Goal: Task Accomplishment & Management: Manage account settings

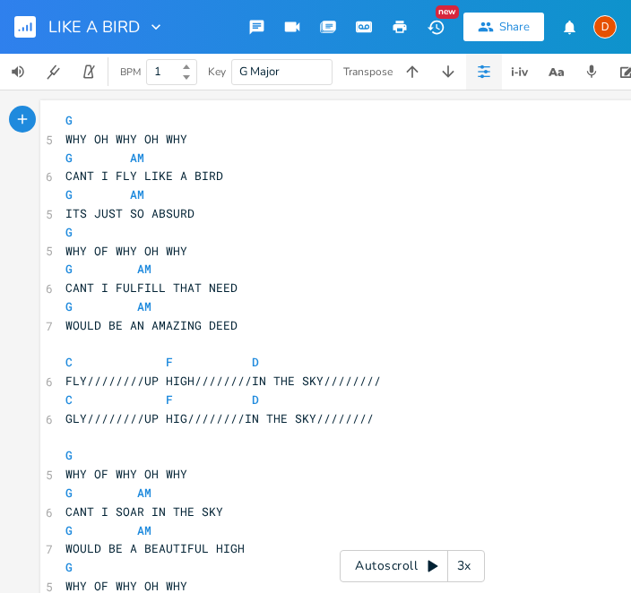
click at [163, 29] on icon "button" at bounding box center [156, 27] width 18 height 18
type input "“"
click at [34, 27] on rect "button" at bounding box center [25, 27] width 22 height 22
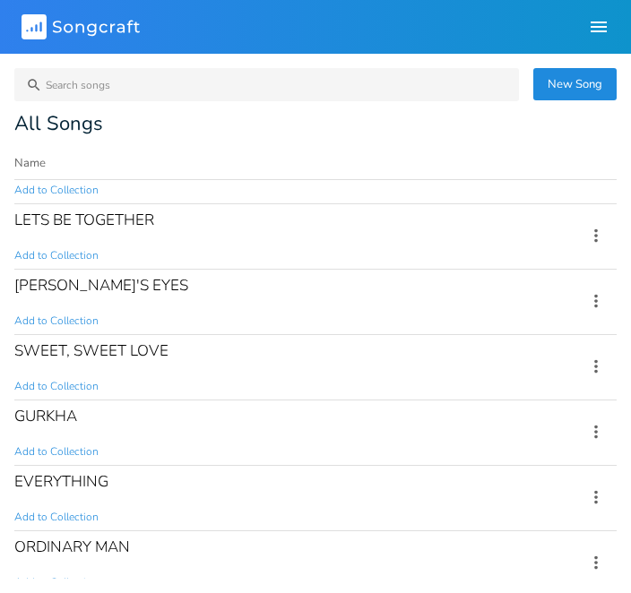
scroll to position [35, 0]
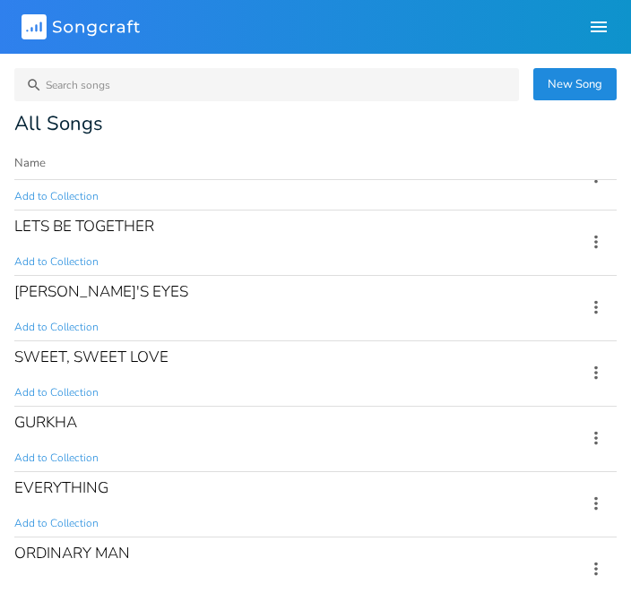
click at [96, 242] on div "LETS BE TOGETHER Add to Collection" at bounding box center [289, 243] width 550 height 65
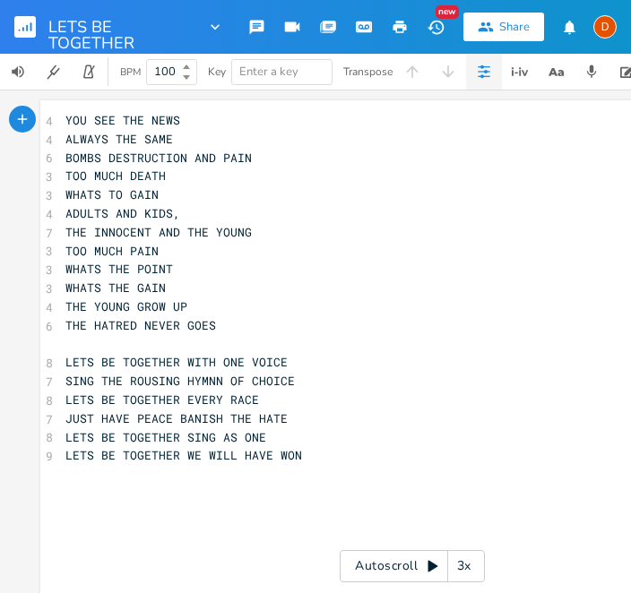
click at [19, 17] on rect "button" at bounding box center [25, 27] width 22 height 22
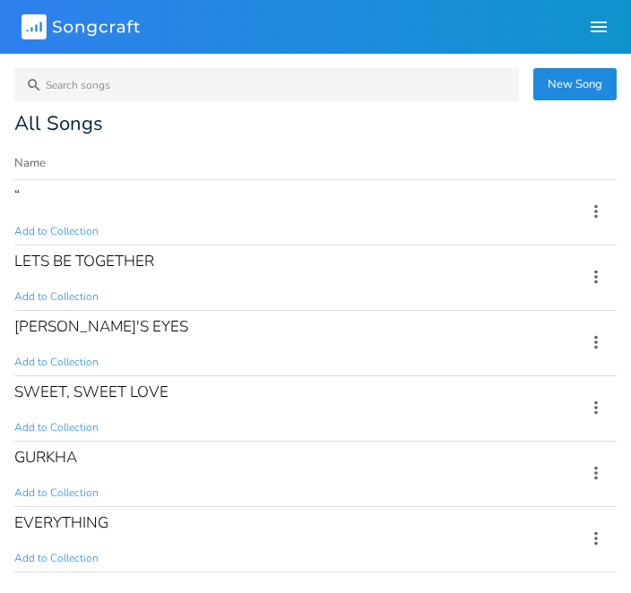
click at [61, 348] on div "PICASSO'S EYES Add to Collection" at bounding box center [289, 343] width 550 height 65
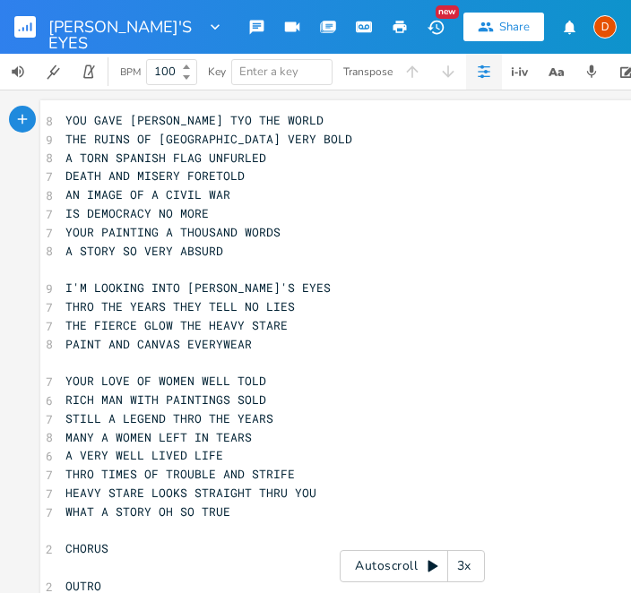
click at [19, 25] on rect "button" at bounding box center [25, 27] width 22 height 22
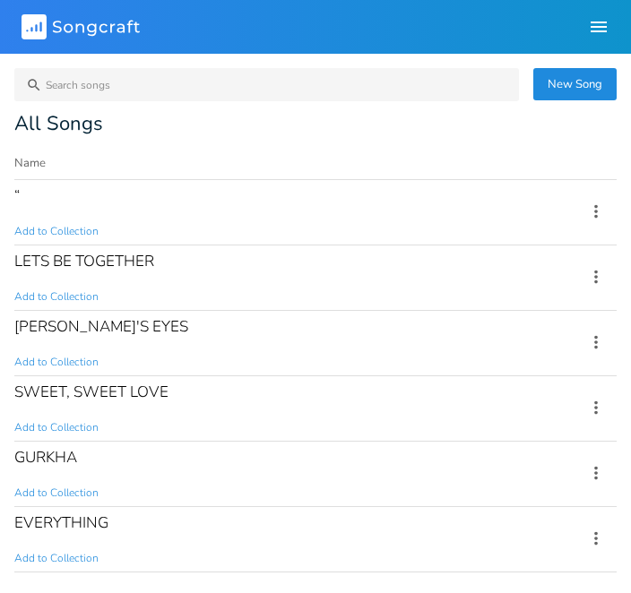
click at [62, 407] on div "SWEET, SWEET LOVE Add to Collection" at bounding box center [289, 408] width 550 height 65
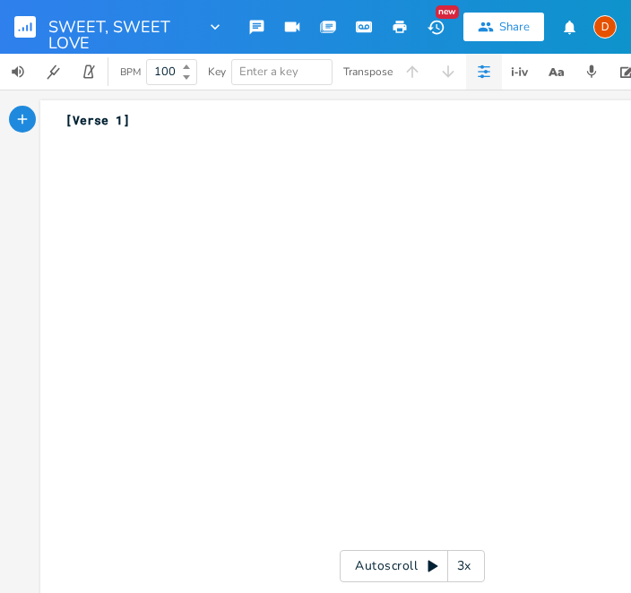
click at [22, 29] on icon "button" at bounding box center [23, 29] width 2 height 4
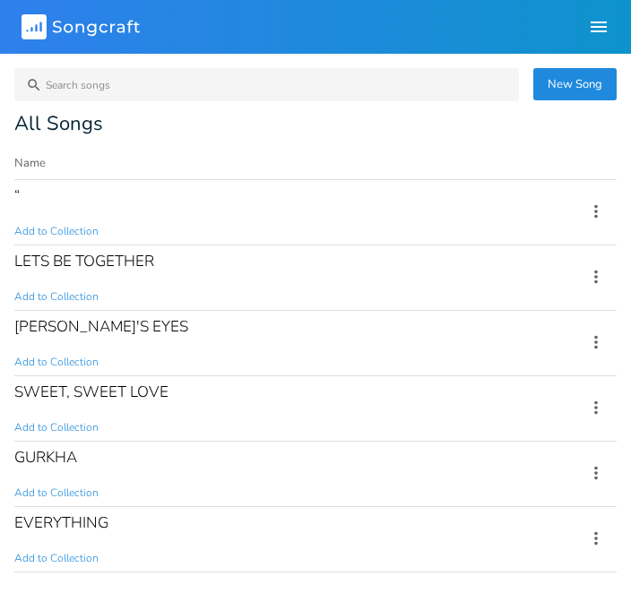
click at [54, 397] on div "SWEET, SWEET LOVE" at bounding box center [91, 391] width 154 height 15
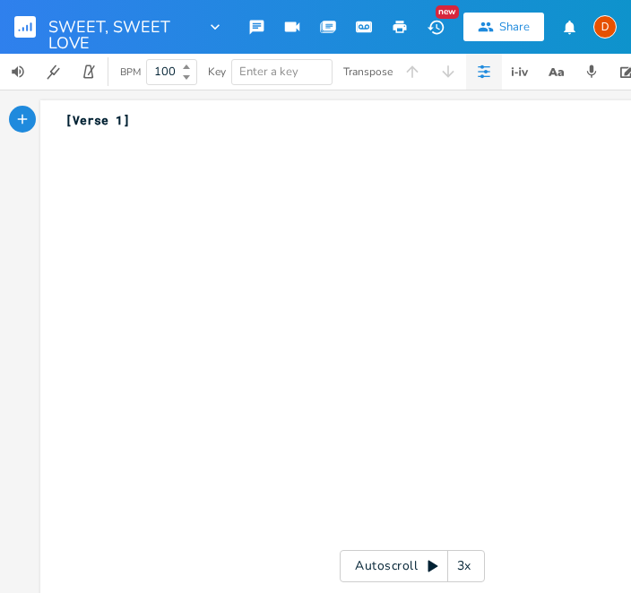
click at [18, 23] on rect "button" at bounding box center [25, 27] width 22 height 22
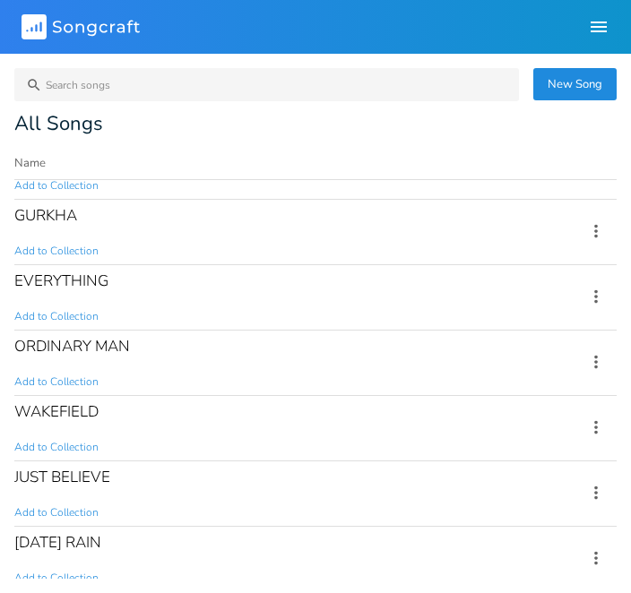
scroll to position [235, 0]
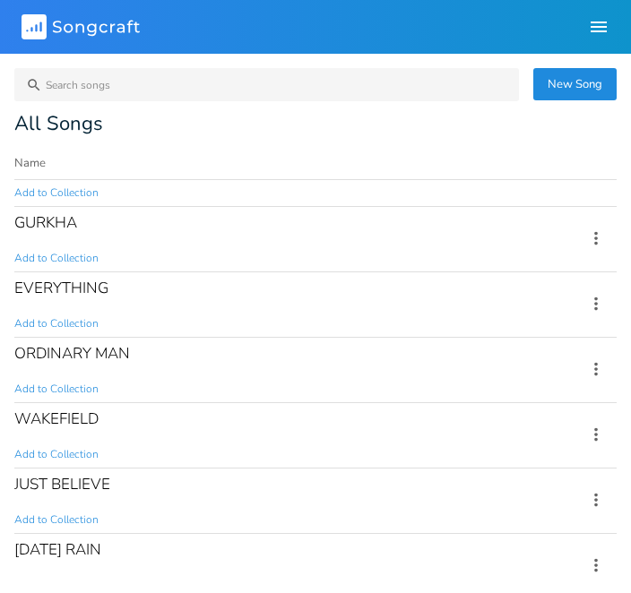
click at [38, 229] on div "GURKHA" at bounding box center [45, 222] width 63 height 15
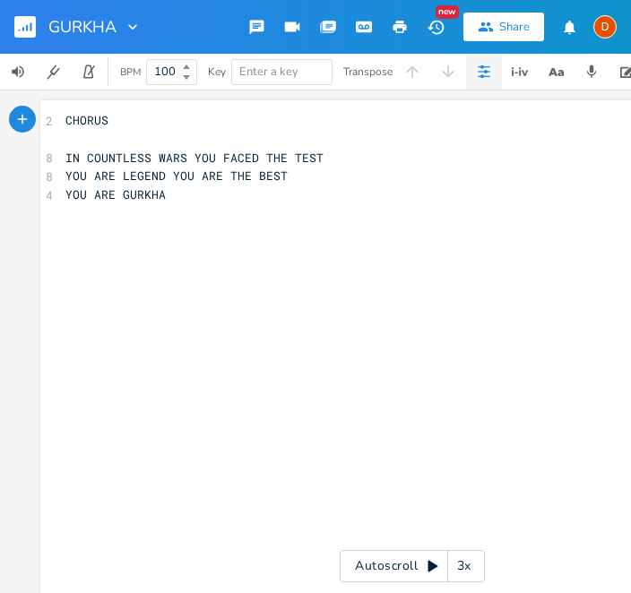
click at [33, 22] on rect "button" at bounding box center [25, 27] width 22 height 22
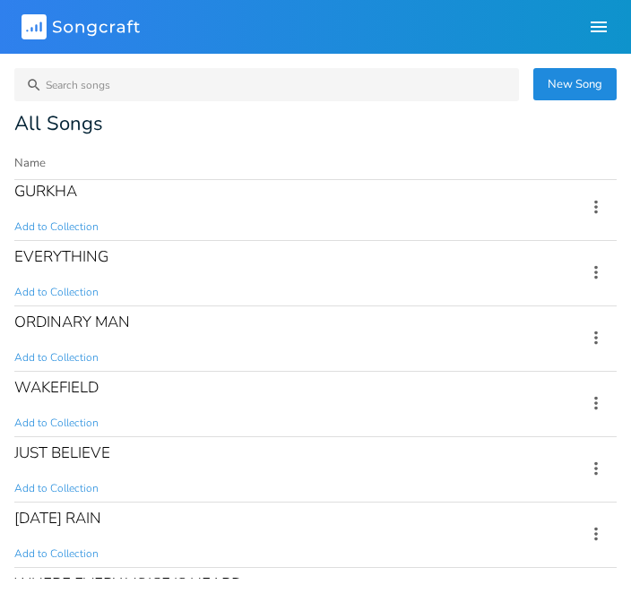
scroll to position [265, 0]
click at [56, 263] on div "EVERYTHING" at bounding box center [61, 257] width 94 height 15
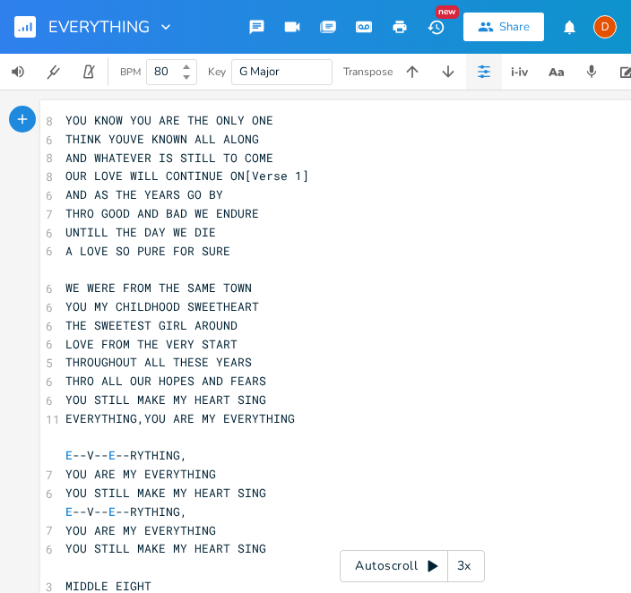
click at [23, 27] on rect "button" at bounding box center [25, 27] width 22 height 22
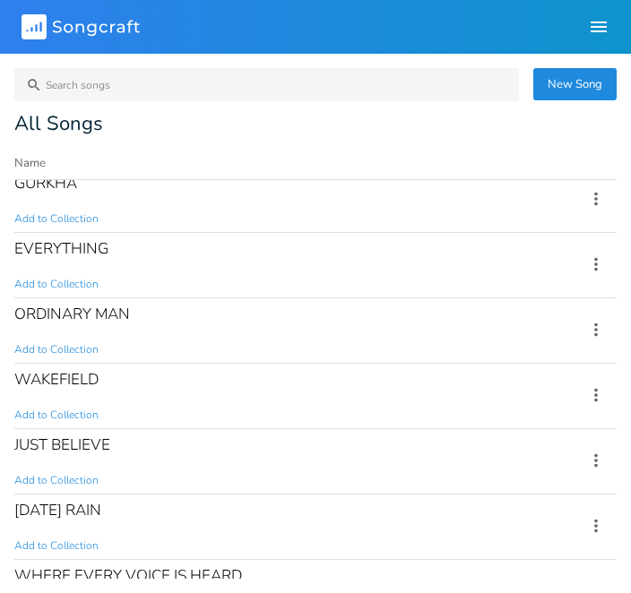
scroll to position [281, 0]
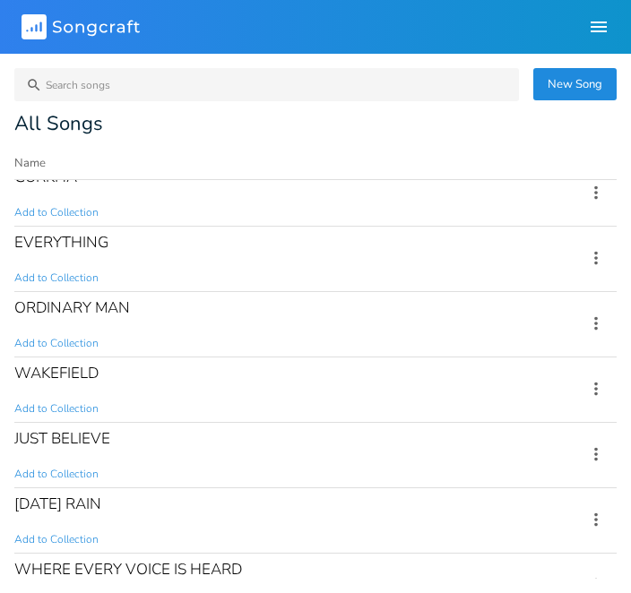
click at [69, 315] on div "ORDINARY MAN" at bounding box center [72, 307] width 116 height 15
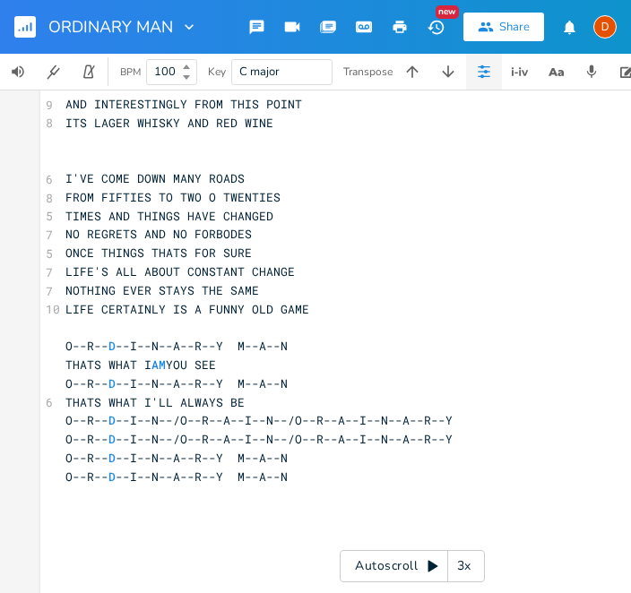
scroll to position [127, 0]
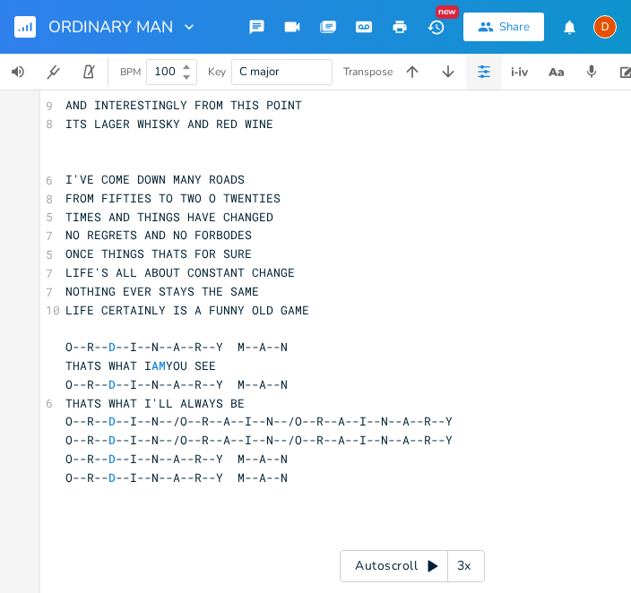
click at [17, 29] on rect "button" at bounding box center [25, 27] width 22 height 22
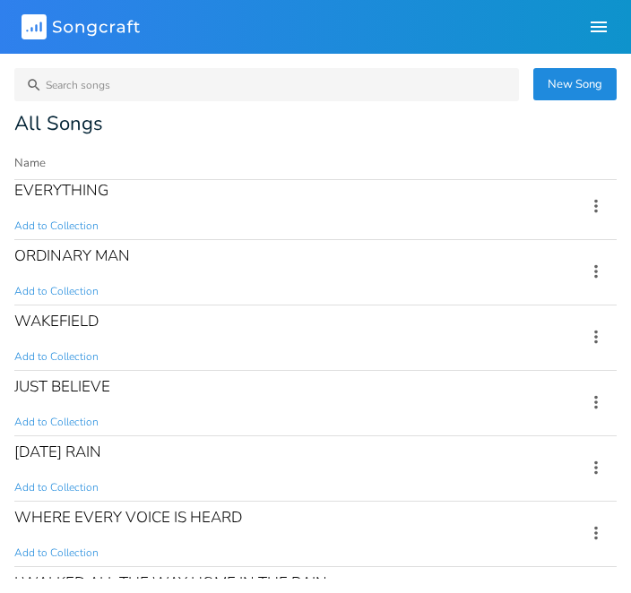
scroll to position [348, 0]
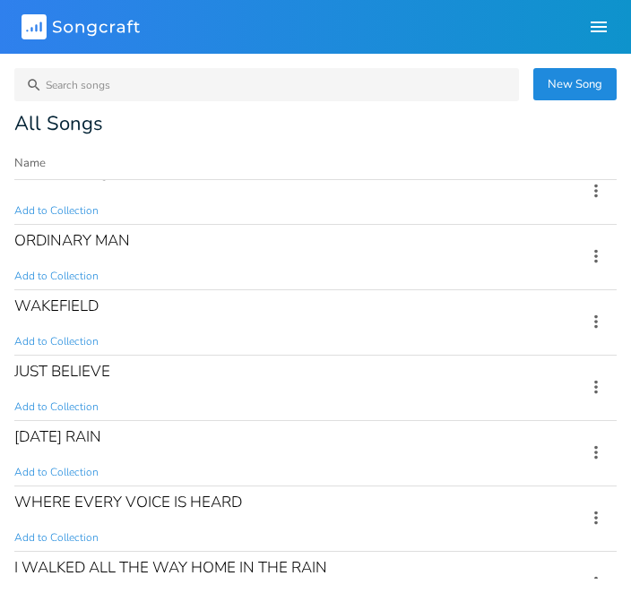
click at [65, 318] on div "WAKEFIELD Add to Collection" at bounding box center [289, 322] width 550 height 65
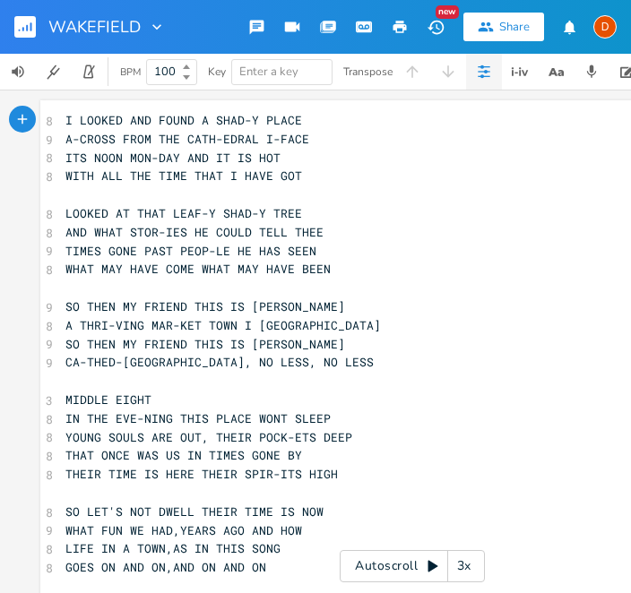
click at [22, 23] on rect "button" at bounding box center [25, 27] width 22 height 22
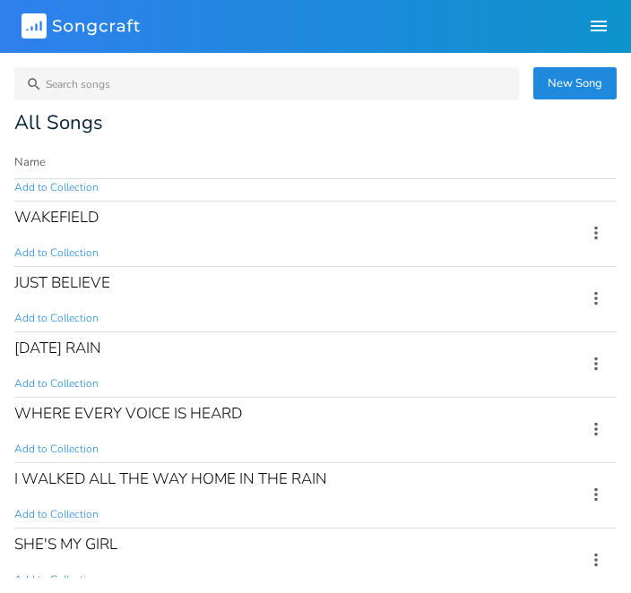
scroll to position [435, 0]
click at [48, 284] on div "JUST BELIEVE" at bounding box center [62, 284] width 96 height 15
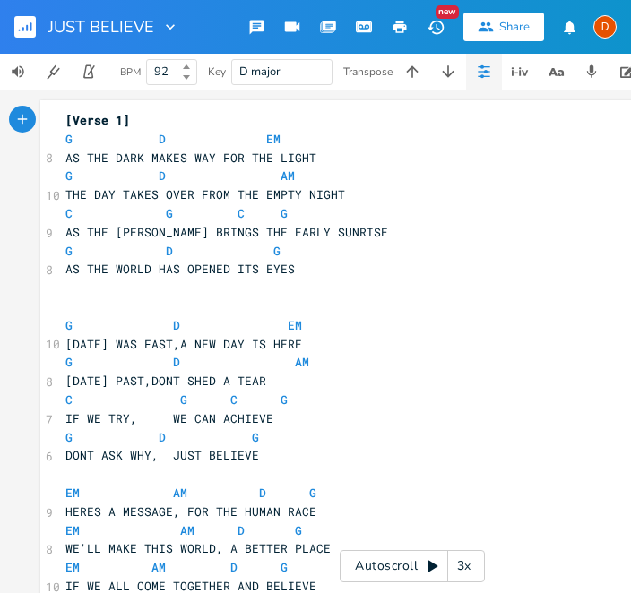
click at [25, 30] on rect "button" at bounding box center [25, 27] width 22 height 22
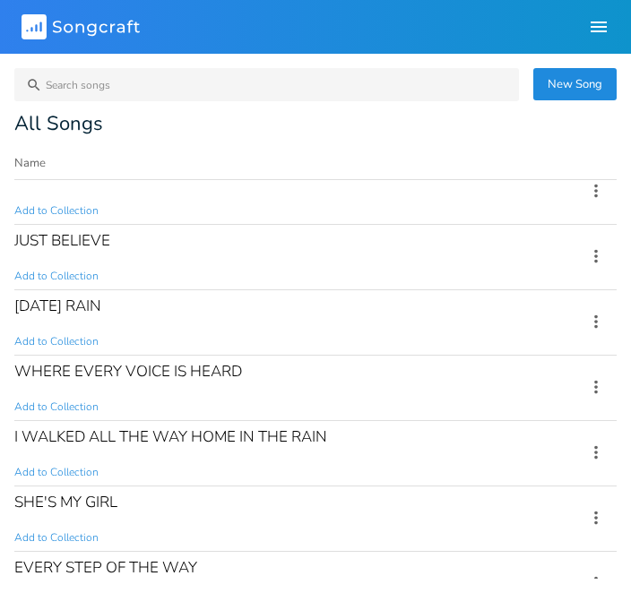
scroll to position [481, 0]
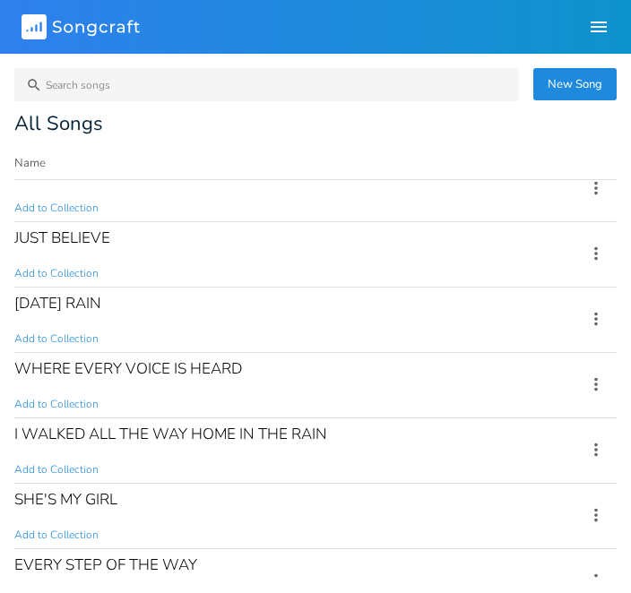
click at [64, 311] on div "[DATE] RAIN" at bounding box center [57, 303] width 87 height 15
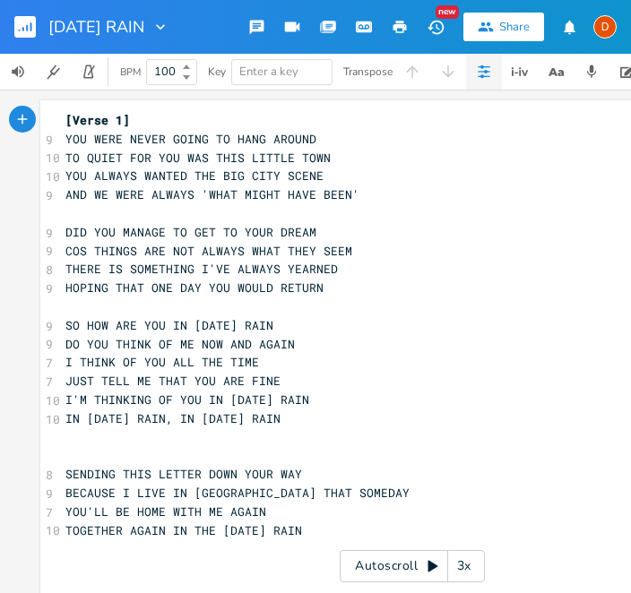
click at [14, 13] on button "button" at bounding box center [32, 26] width 36 height 43
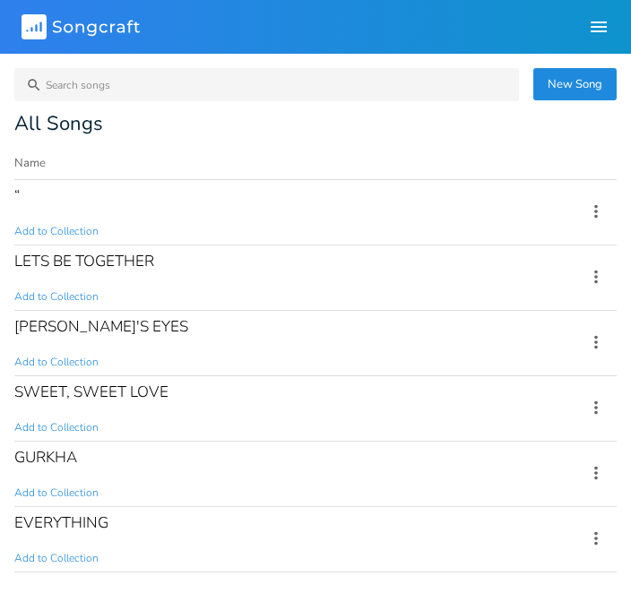
click at [39, 27] on rect at bounding box center [34, 26] width 25 height 25
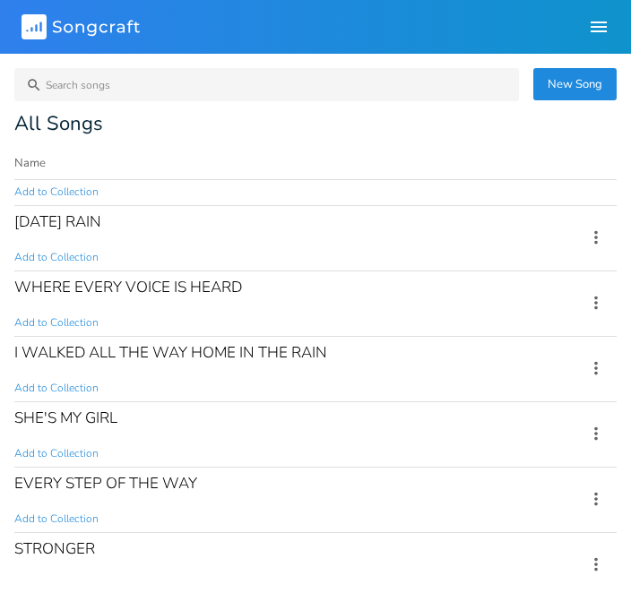
scroll to position [571, 0]
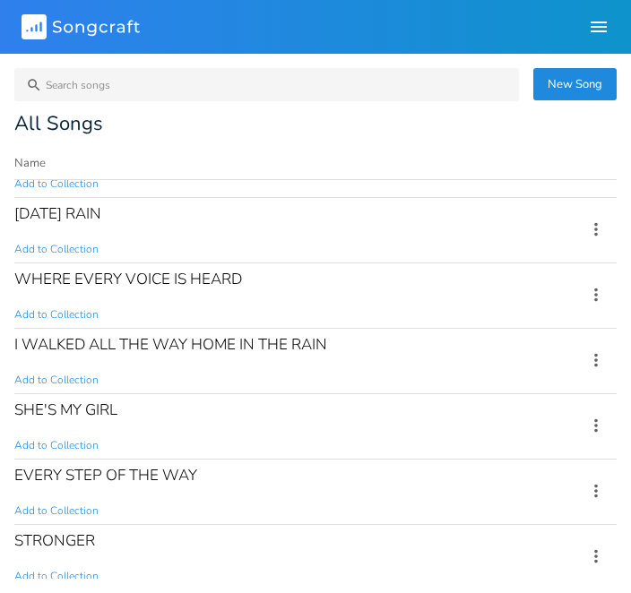
click at [56, 286] on div "WHERE EVERY VOICE IS HEARD" at bounding box center [128, 279] width 228 height 15
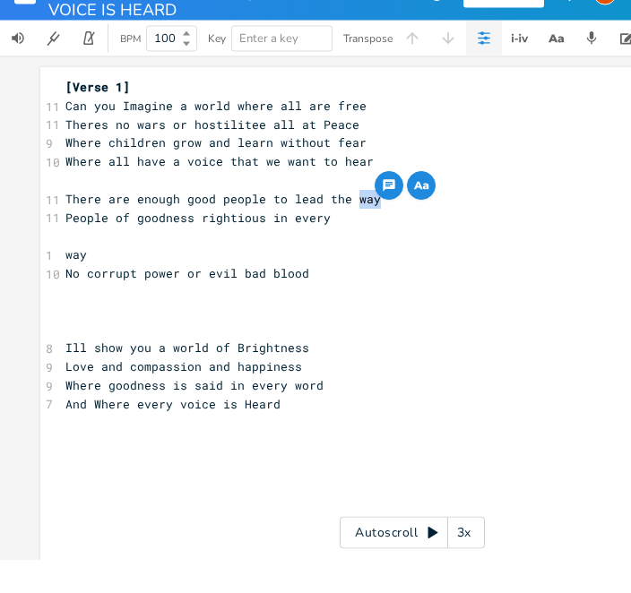
click at [1, 184] on div "xxxxxxxxxx [Verse 1] 11 Can you Imagine a world where all are free 11 Theres no…" at bounding box center [412, 342] width 825 height 504
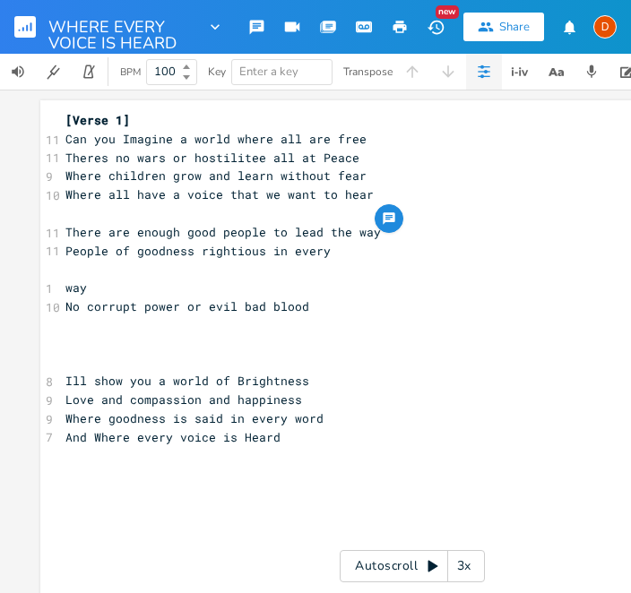
click at [337, 242] on pre "People of goodness rightious in every" at bounding box center [412, 251] width 701 height 19
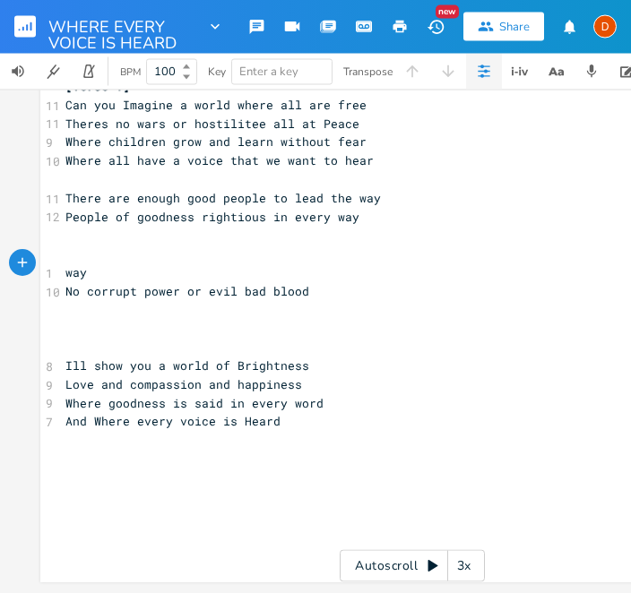
scroll to position [65, 0]
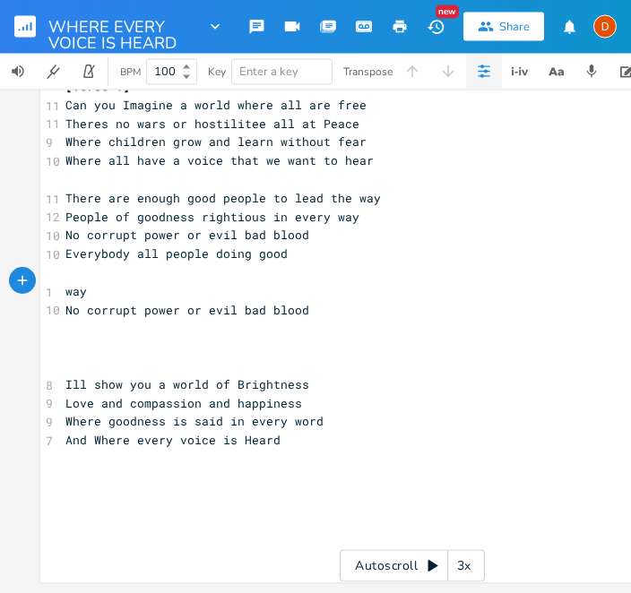
click at [46, 283] on div "1" at bounding box center [46, 292] width 0 height 19
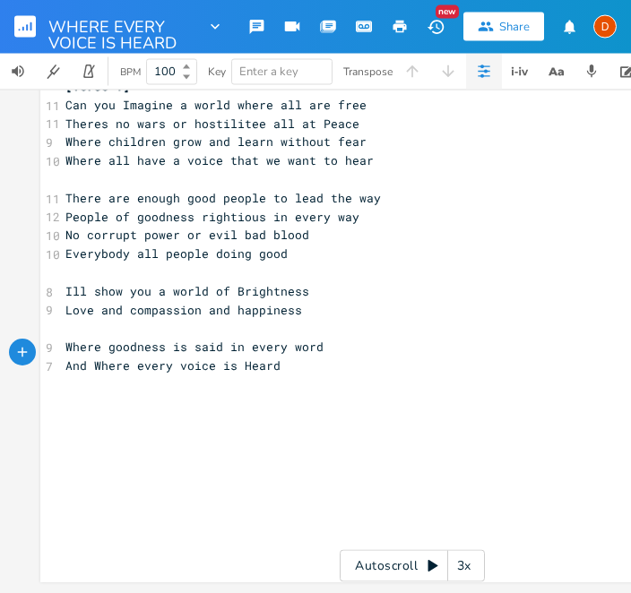
scroll to position [93, 0]
click at [78, 301] on pre "Love and compassion and happiness" at bounding box center [412, 310] width 701 height 19
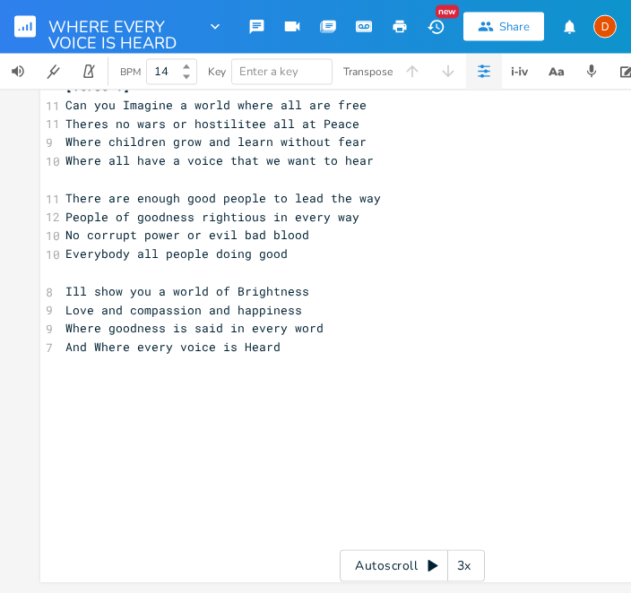
type input "14"
click at [37, 43] on button "button" at bounding box center [32, 26] width 36 height 43
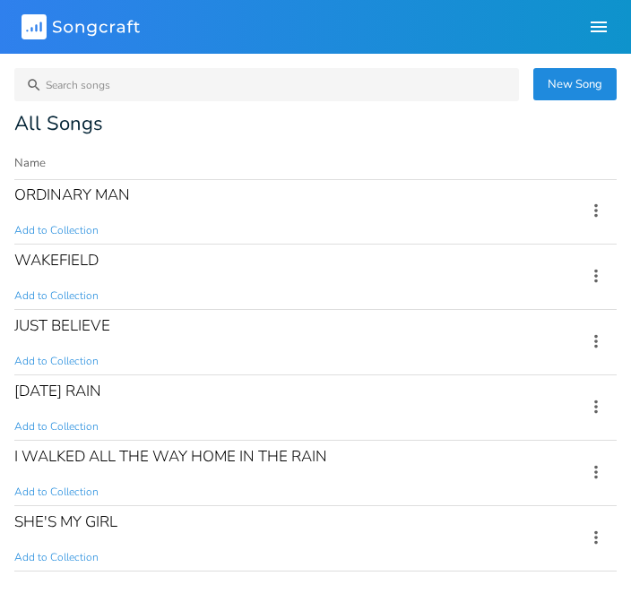
scroll to position [460, 0]
click at [60, 330] on div "JUST BELIEVE" at bounding box center [62, 324] width 96 height 15
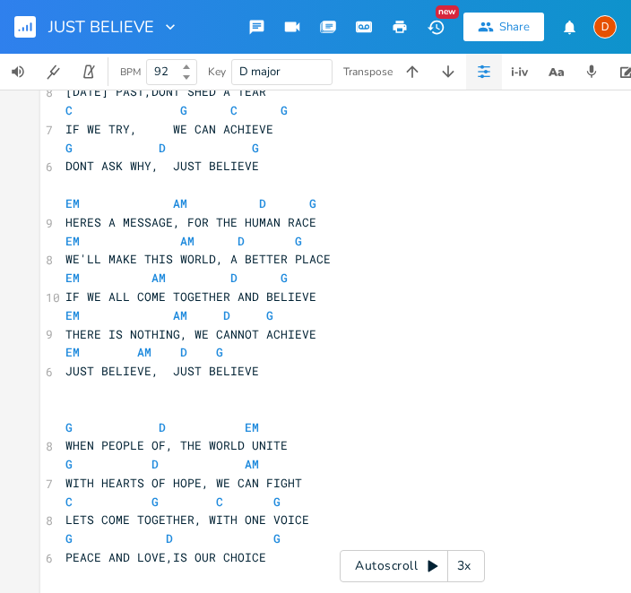
scroll to position [289, 0]
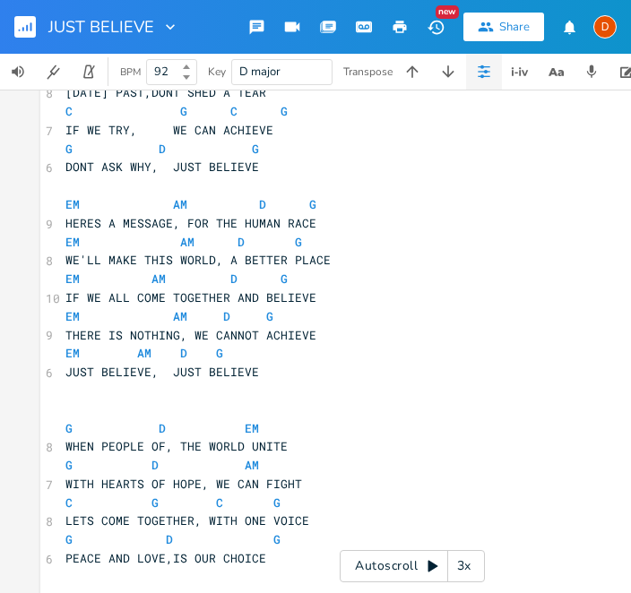
click at [29, 34] on rect "button" at bounding box center [25, 27] width 22 height 22
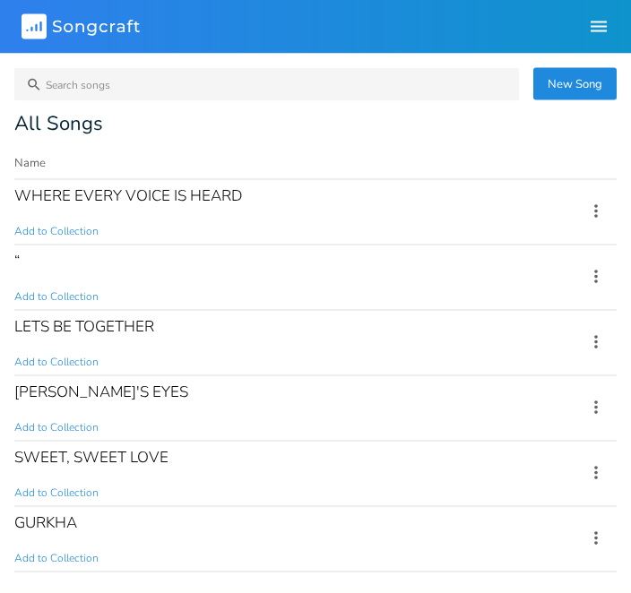
click at [73, 216] on div "WHERE EVERY VOICE IS HEARD Add to Collection" at bounding box center [289, 212] width 550 height 65
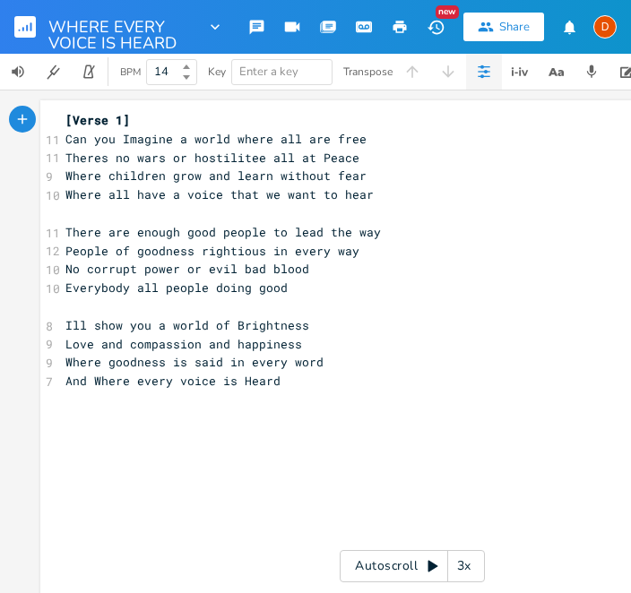
click at [30, 30] on rect "button" at bounding box center [25, 27] width 22 height 22
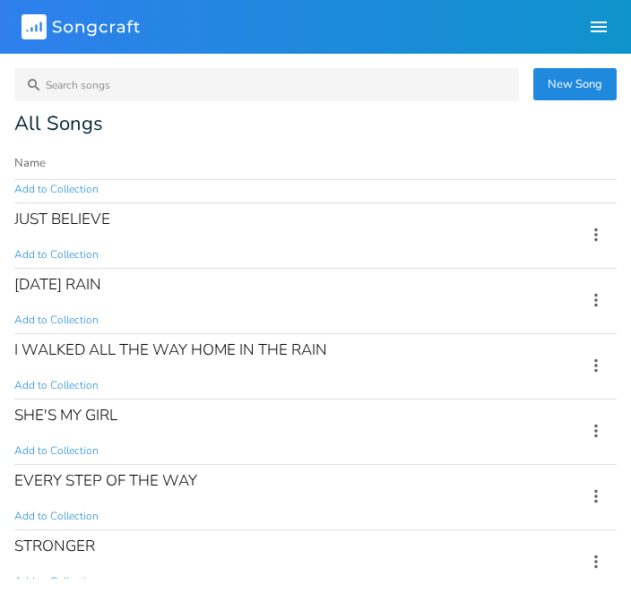
scroll to position [563, 0]
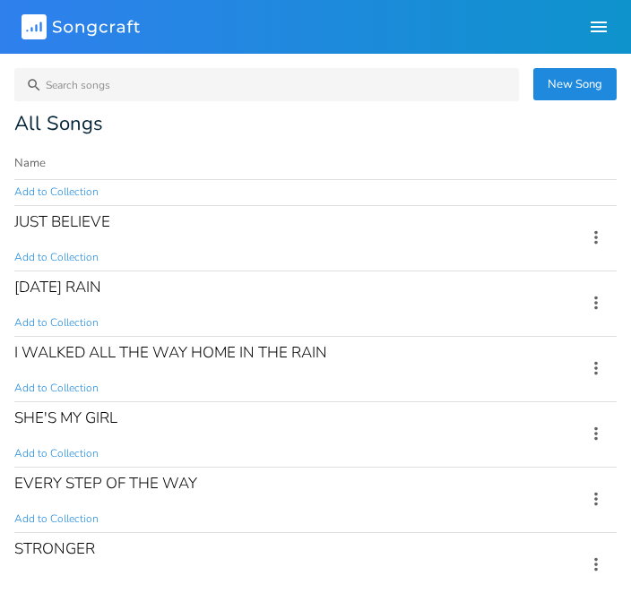
click at [60, 360] on div "I WALKED ALL THE WAY HOME IN THE RAIN" at bounding box center [170, 352] width 313 height 15
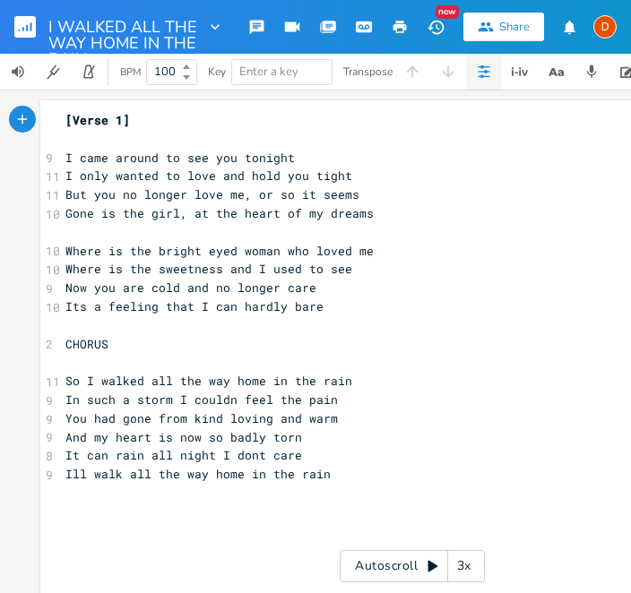
click at [38, 27] on button "button" at bounding box center [32, 26] width 36 height 43
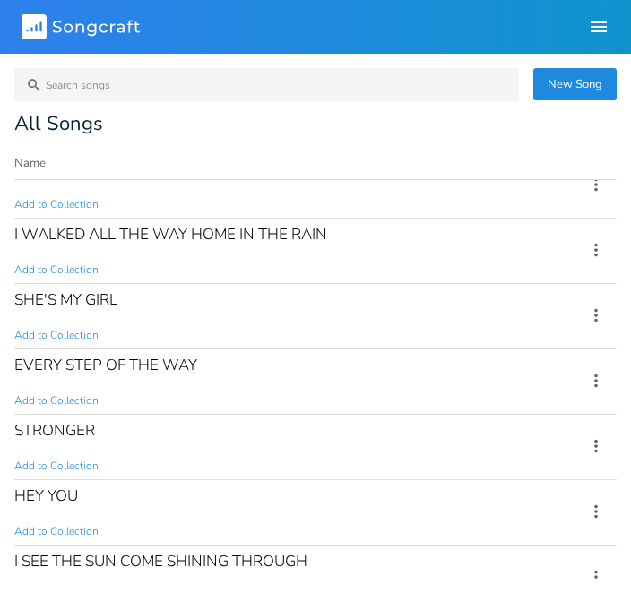
scroll to position [687, 0]
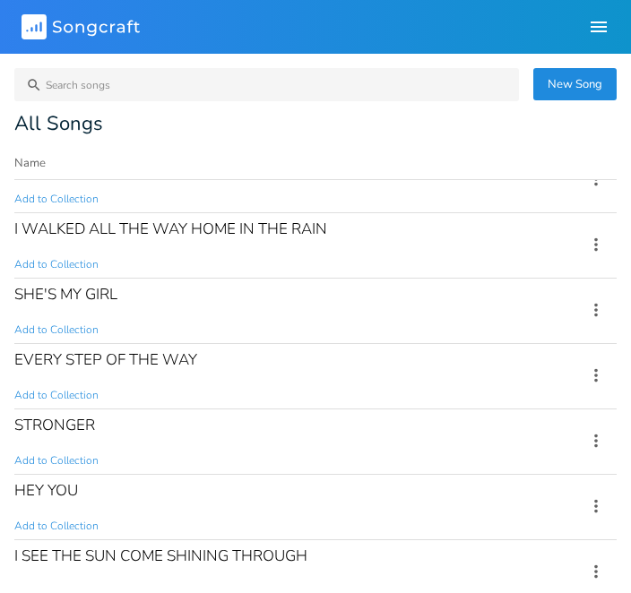
click at [87, 323] on span "Add to Collection" at bounding box center [56, 330] width 84 height 15
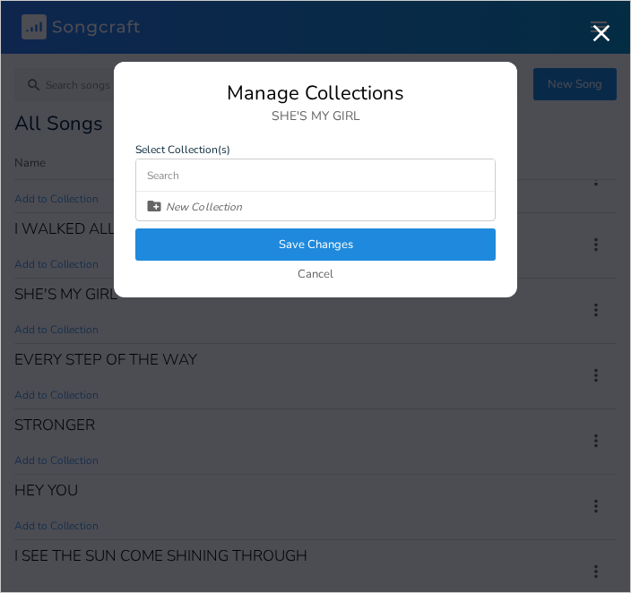
click at [330, 271] on button "Cancel" at bounding box center [316, 275] width 36 height 15
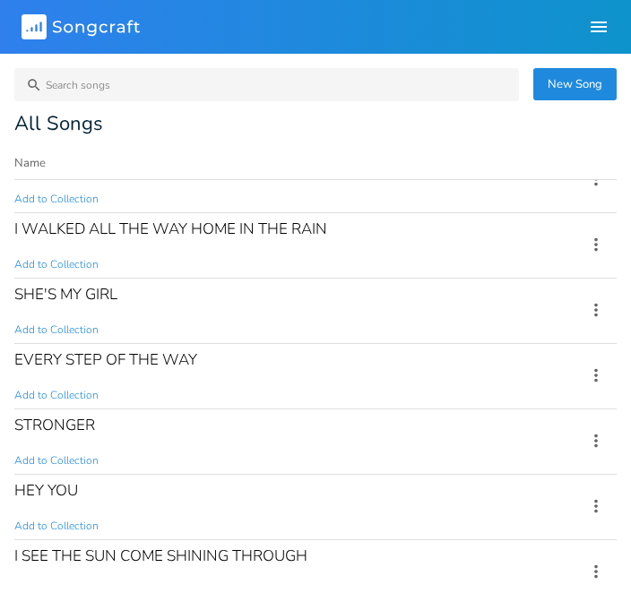
click at [35, 289] on div "SHE'S MY GIRL" at bounding box center [65, 294] width 103 height 15
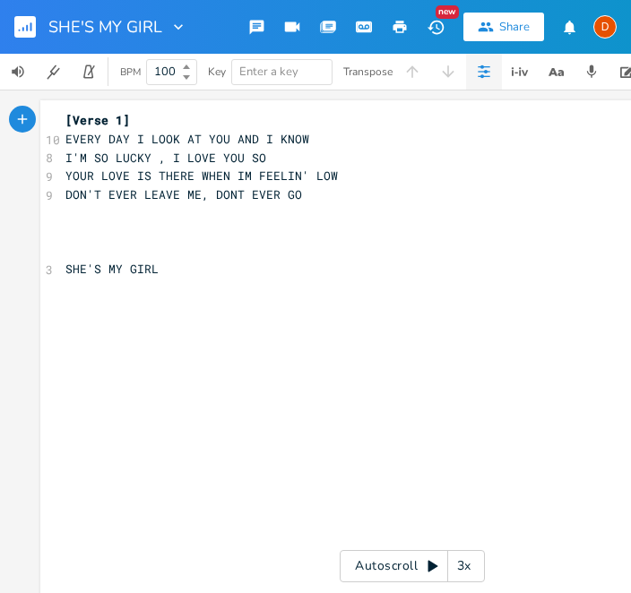
click at [30, 23] on rect "button" at bounding box center [25, 27] width 22 height 22
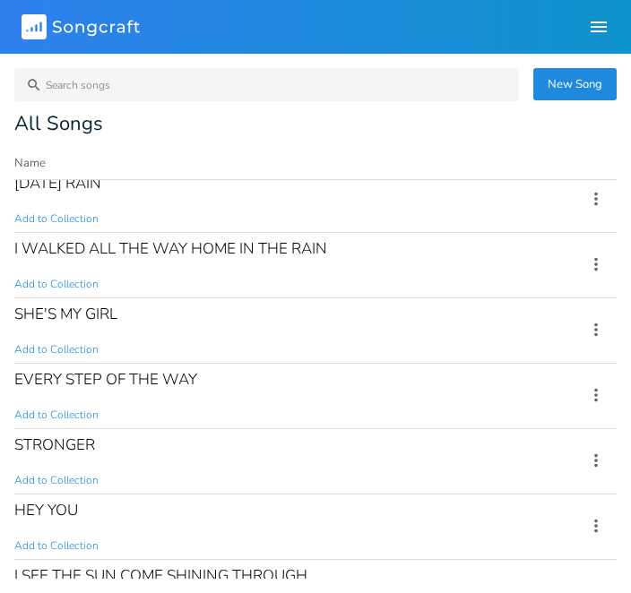
scroll to position [674, 0]
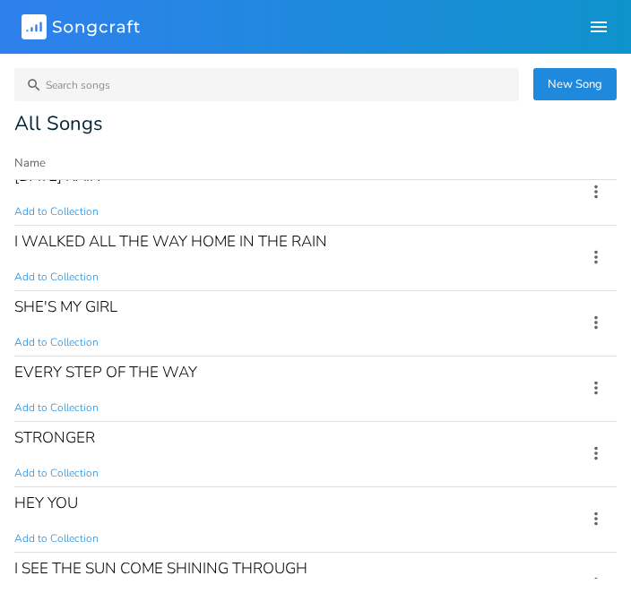
click at [65, 376] on div "EVERY STEP OF THE WAY" at bounding box center [105, 372] width 183 height 15
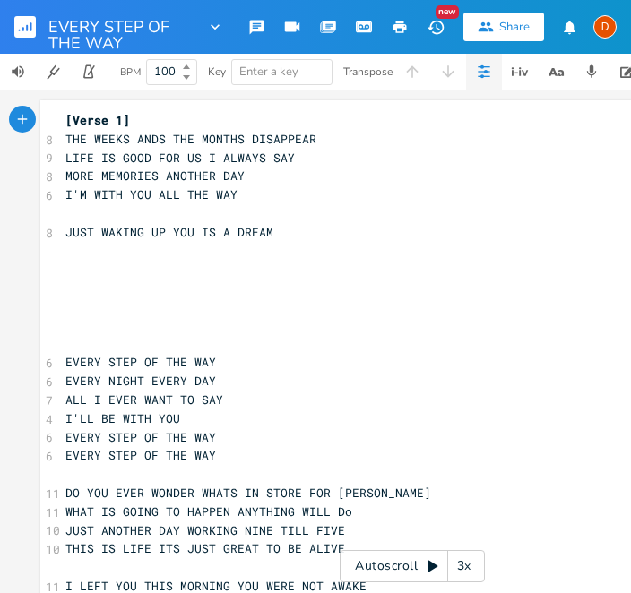
click at [28, 25] on rect "button" at bounding box center [25, 27] width 22 height 22
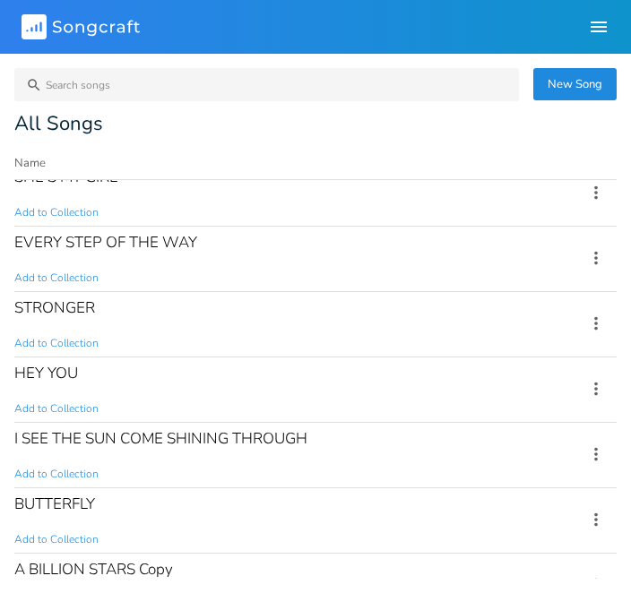
scroll to position [803, 0]
click at [47, 308] on div "STRONGER" at bounding box center [54, 308] width 81 height 15
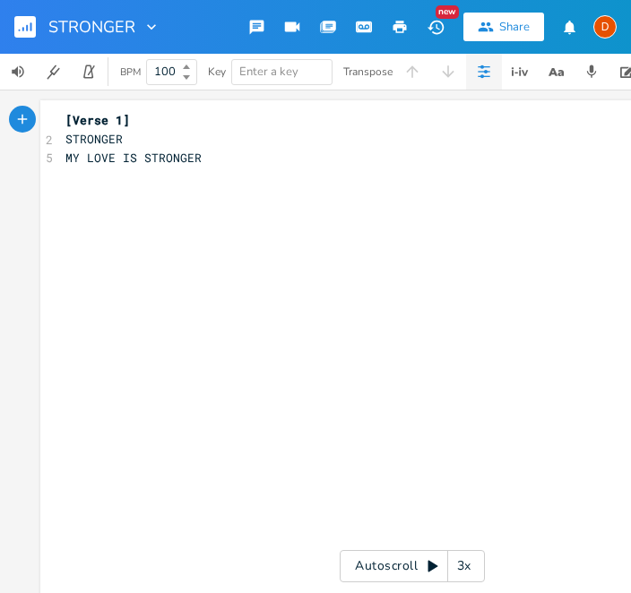
click at [33, 22] on rect "button" at bounding box center [25, 27] width 22 height 22
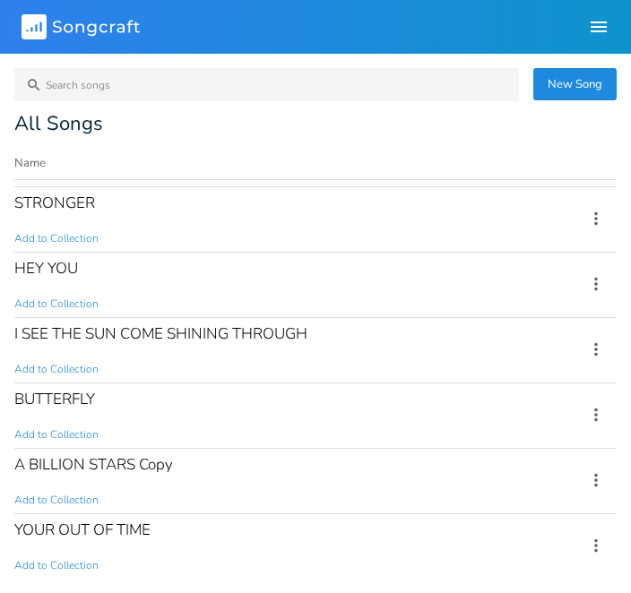
scroll to position [910, 0]
click at [43, 268] on div "HEY YOU" at bounding box center [46, 267] width 64 height 15
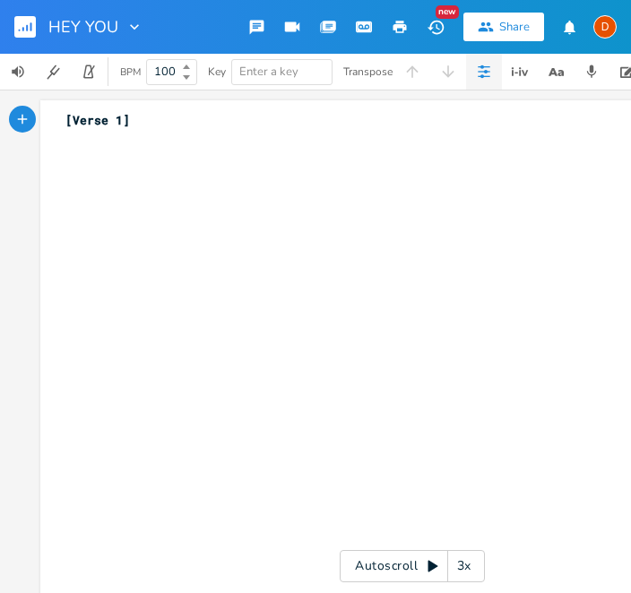
click at [30, 21] on rect "button" at bounding box center [25, 27] width 22 height 22
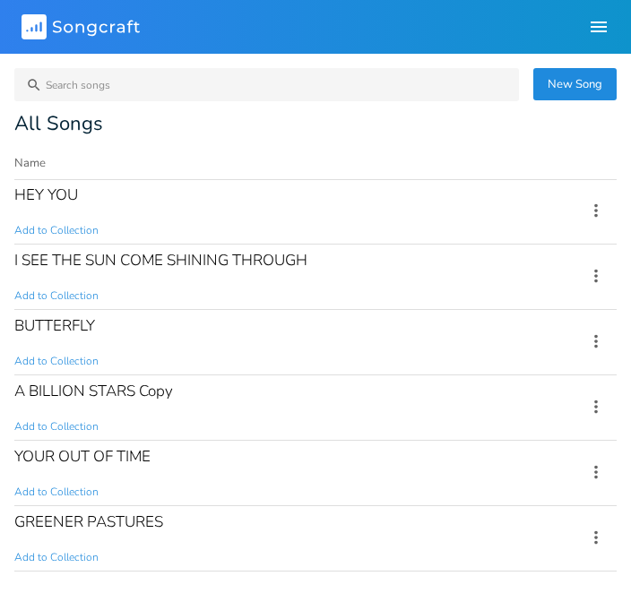
scroll to position [981, 0]
click at [65, 328] on div "BUTTERFLY" at bounding box center [54, 326] width 81 height 15
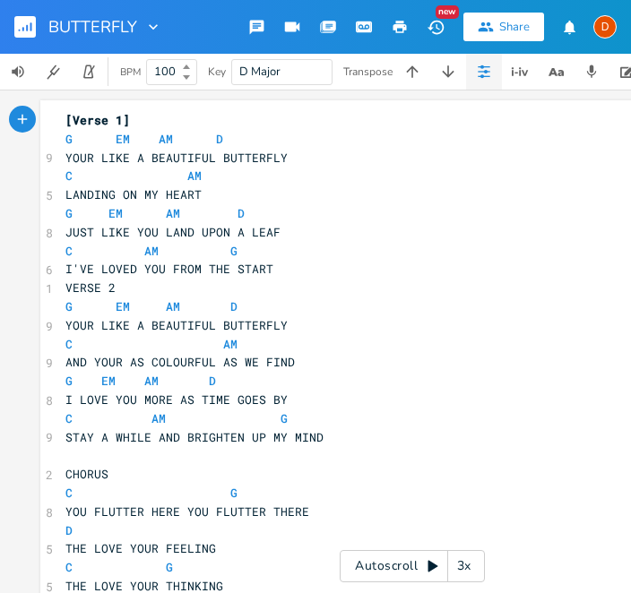
click at [31, 24] on icon "button" at bounding box center [31, 26] width 2 height 9
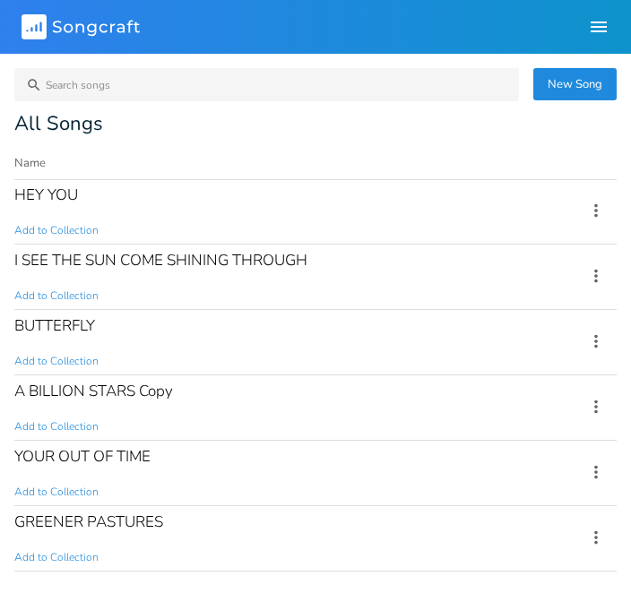
scroll to position [981, 0]
click at [79, 393] on div "A BILLION STARS Copy" at bounding box center [93, 391] width 159 height 15
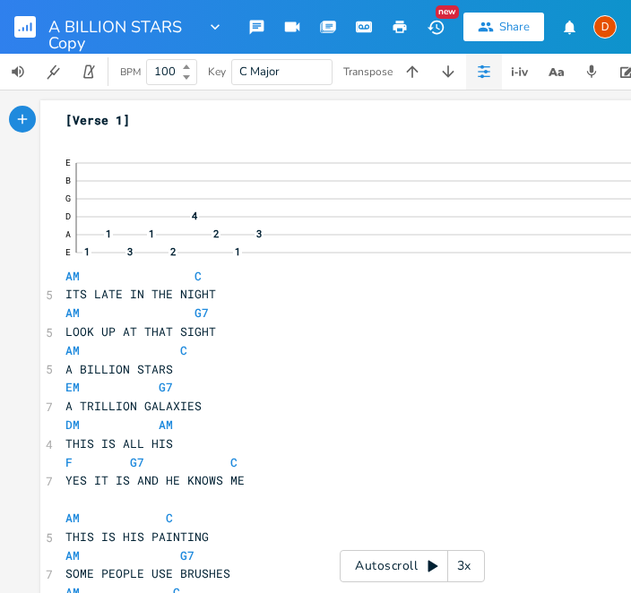
click at [35, 19] on rect "button" at bounding box center [25, 27] width 22 height 22
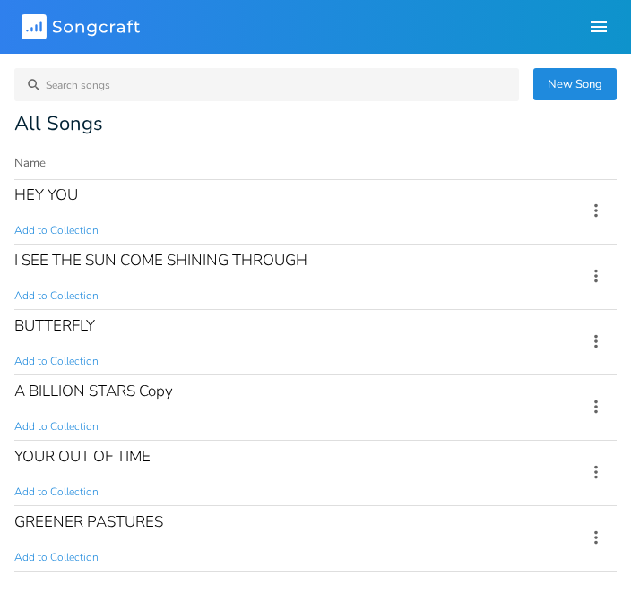
scroll to position [981, 0]
click at [87, 462] on div "YOUR OUT OF TIME" at bounding box center [82, 457] width 136 height 15
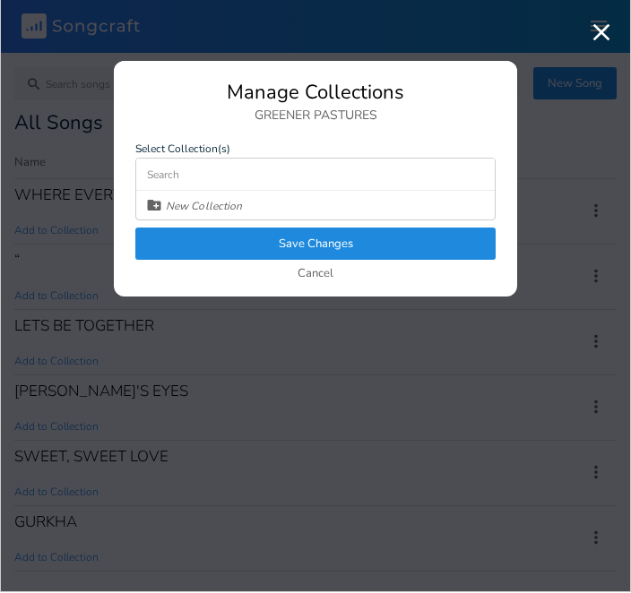
scroll to position [1041, 0]
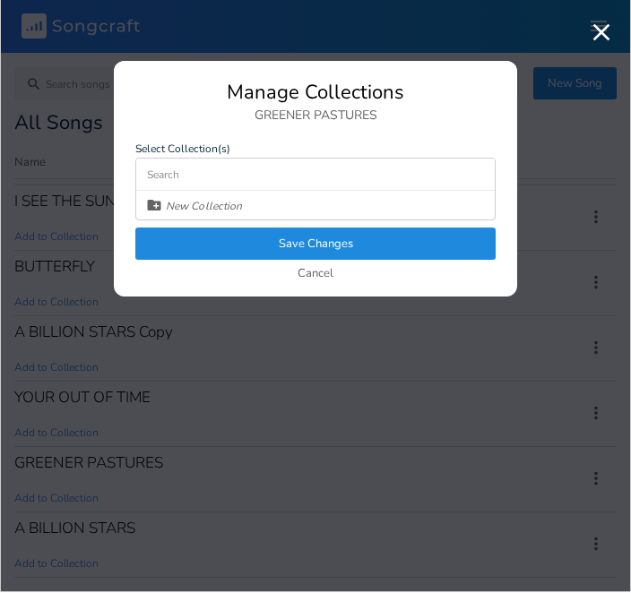
click at [324, 281] on button "Cancel" at bounding box center [316, 275] width 36 height 15
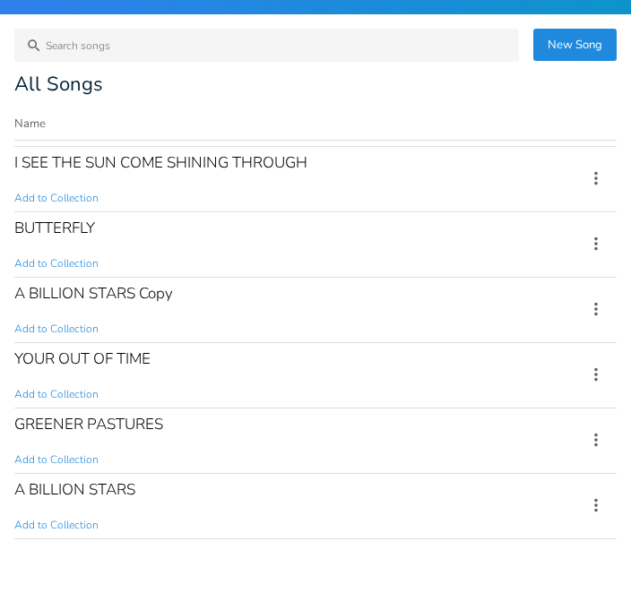
scroll to position [981, 0]
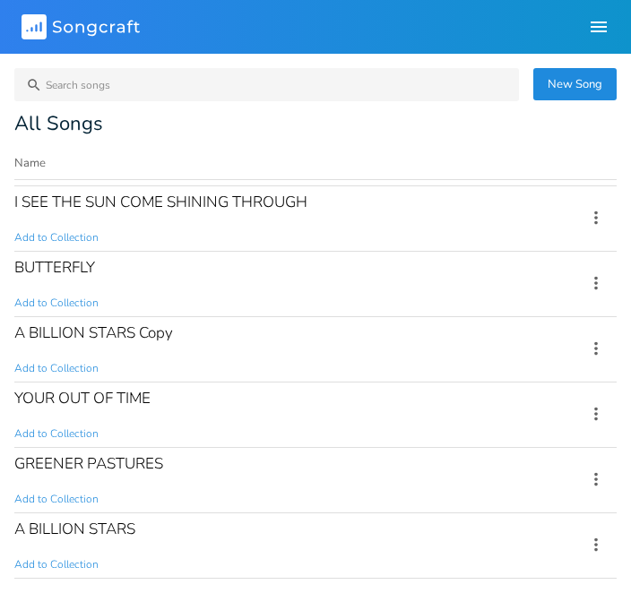
scroll to position [1041, 0]
click at [39, 35] on rect at bounding box center [34, 26] width 25 height 25
click at [33, 37] on rect at bounding box center [34, 26] width 25 height 25
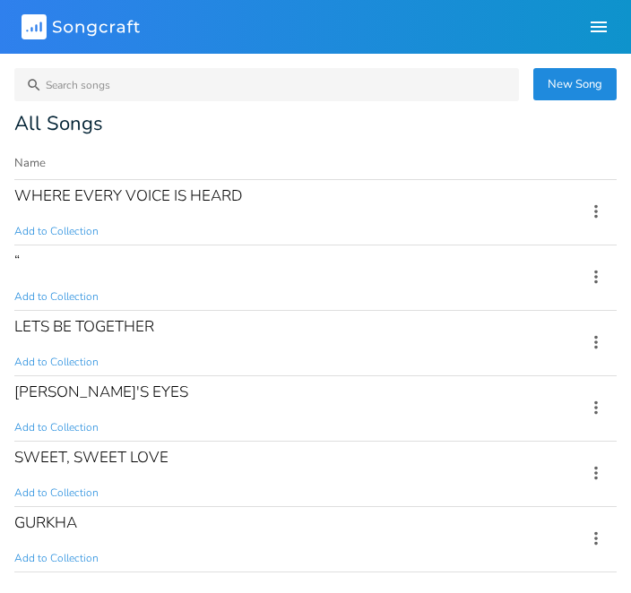
scroll to position [0, 0]
click at [56, 276] on div "“ Add to Collection" at bounding box center [289, 278] width 550 height 65
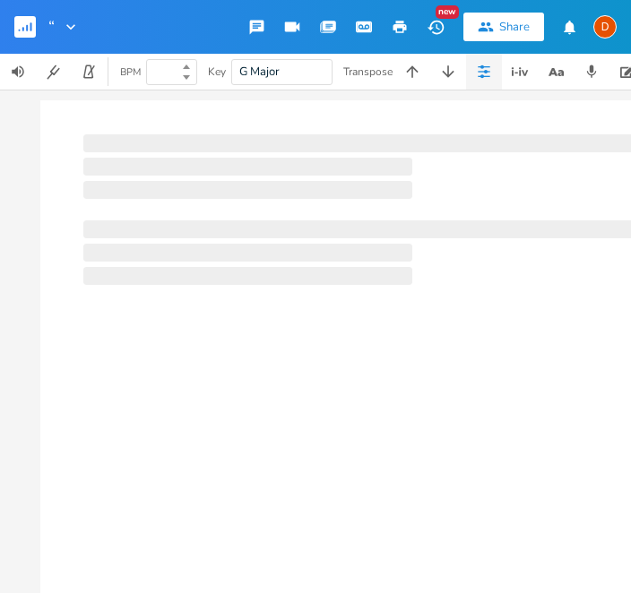
type input "1"
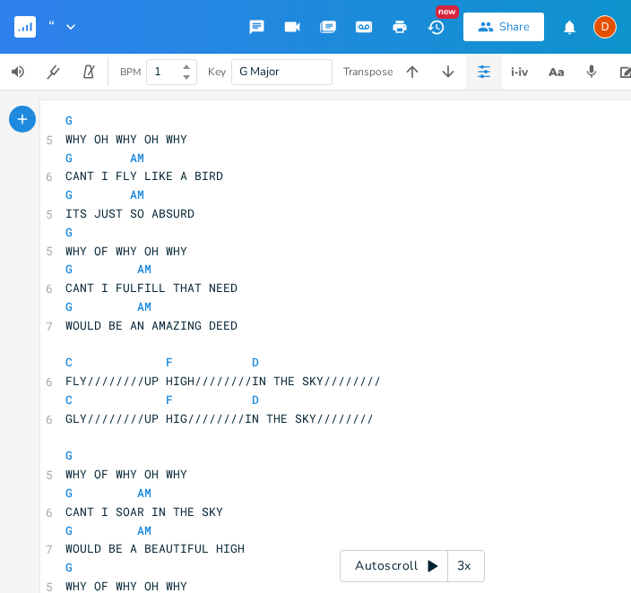
click at [35, 41] on button "button" at bounding box center [32, 26] width 36 height 43
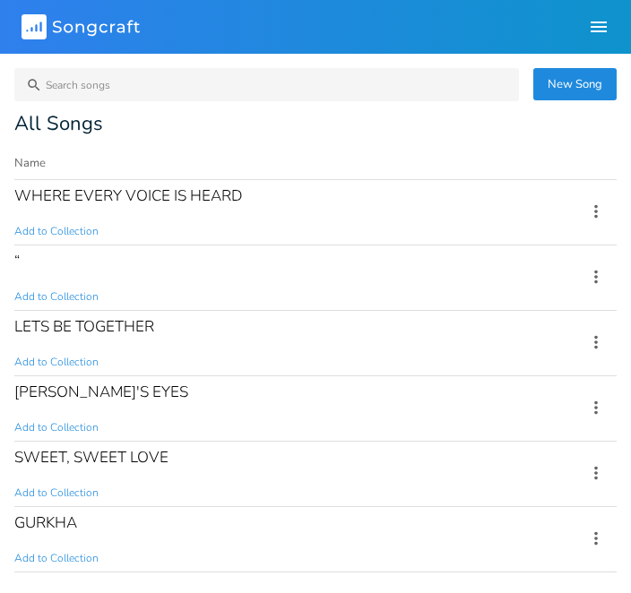
click at [32, 269] on div "“ Add to Collection" at bounding box center [289, 278] width 550 height 65
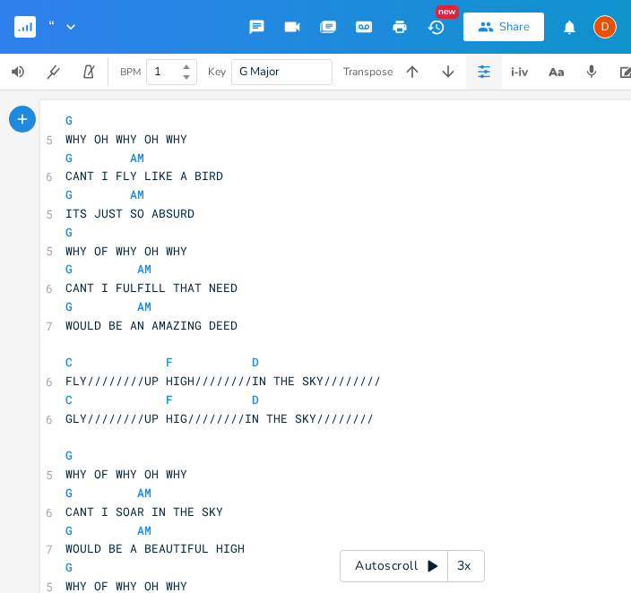
click at [22, 21] on rect "button" at bounding box center [25, 27] width 22 height 22
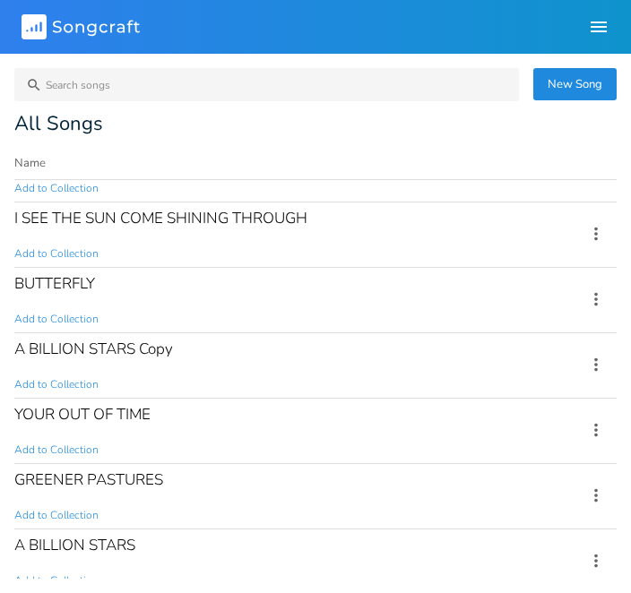
scroll to position [1035, 0]
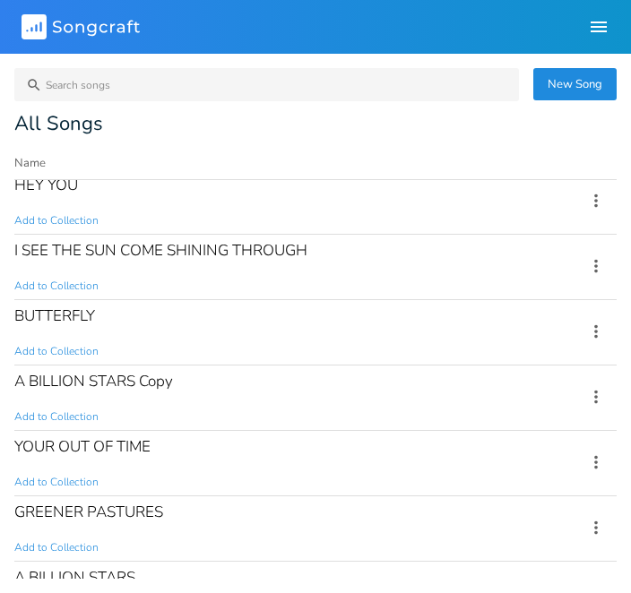
scroll to position [1010, 0]
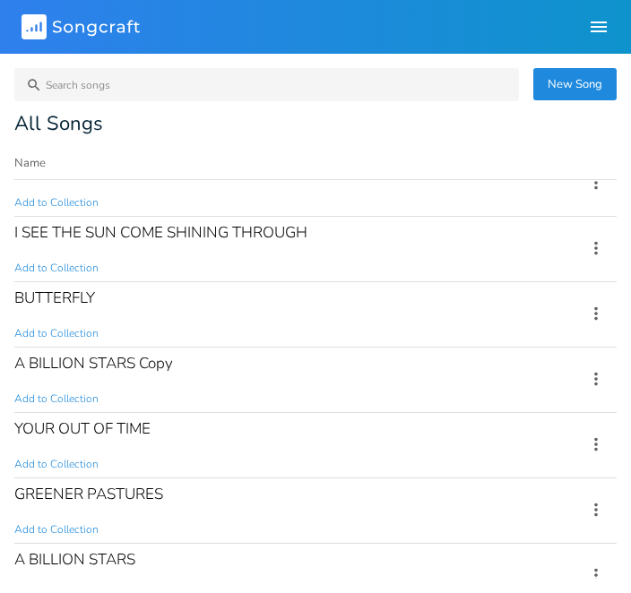
click at [65, 240] on div "I SEE THE SUN COME SHINING THROUGH" at bounding box center [160, 232] width 293 height 15
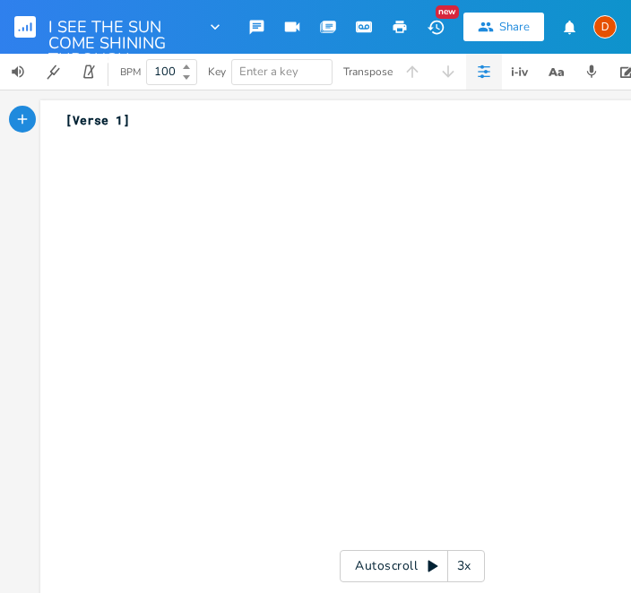
click at [25, 22] on rect "button" at bounding box center [25, 27] width 22 height 22
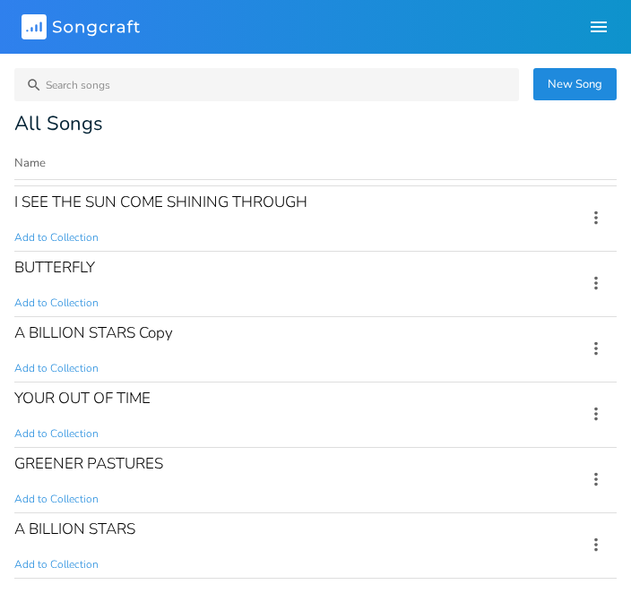
scroll to position [1041, 0]
